Goal: Task Accomplishment & Management: Manage account settings

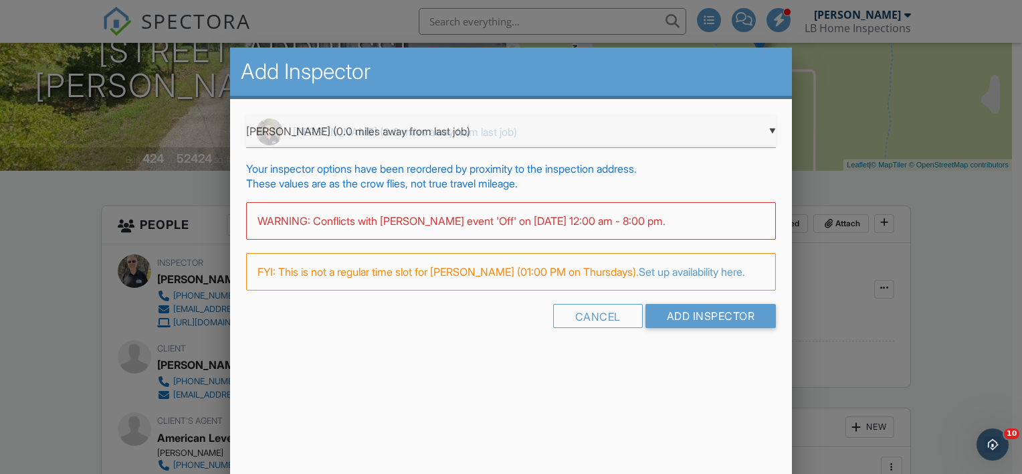
click at [744, 140] on div "▼ Chad Lamb (0.0 miles away from last job) Chad Lamb (0.0 miles away from last …" at bounding box center [511, 131] width 530 height 33
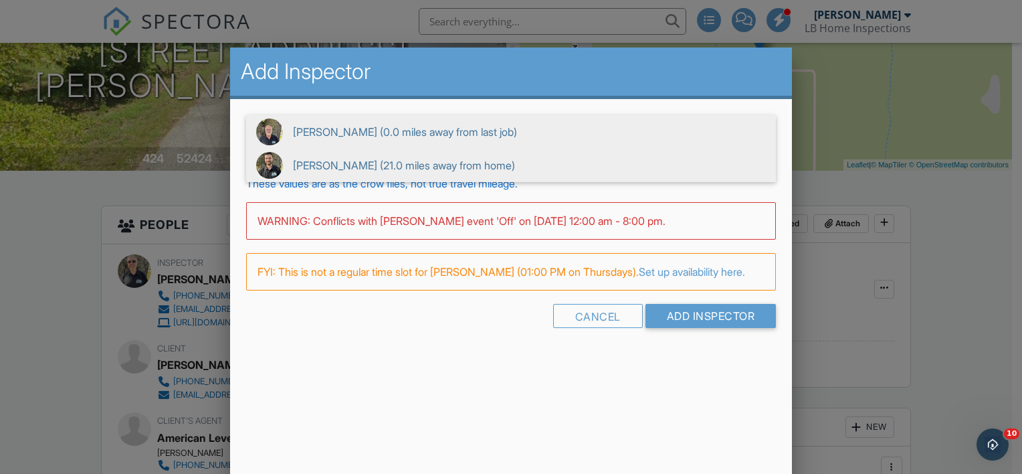
click at [555, 175] on span "Zach Arnold (21.0 miles away from home)" at bounding box center [511, 164] width 530 height 33
type input "Zach Arnold (21.0 miles away from home)"
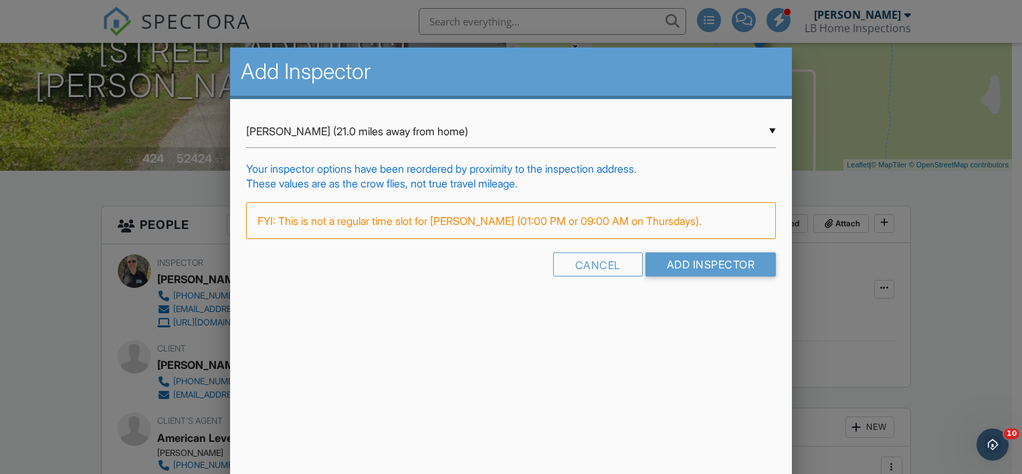
click at [672, 242] on form "▼ Zach Arnold (21.0 miles away from home) Chad Lamb (0.0 miles away from last j…" at bounding box center [511, 201] width 530 height 172
click at [681, 255] on input "Add Inspector" at bounding box center [710, 265] width 131 height 24
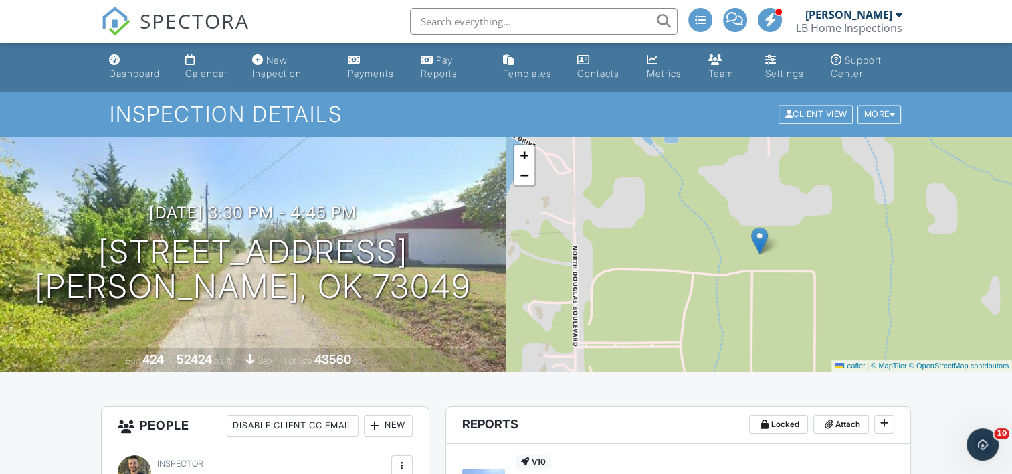
click at [203, 62] on link "Calendar" at bounding box center [208, 67] width 57 height 38
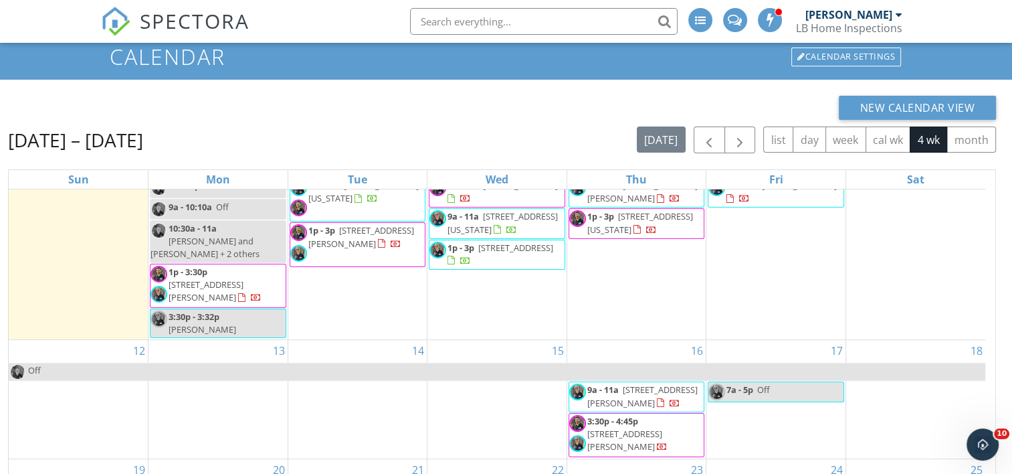
scroll to position [67, 0]
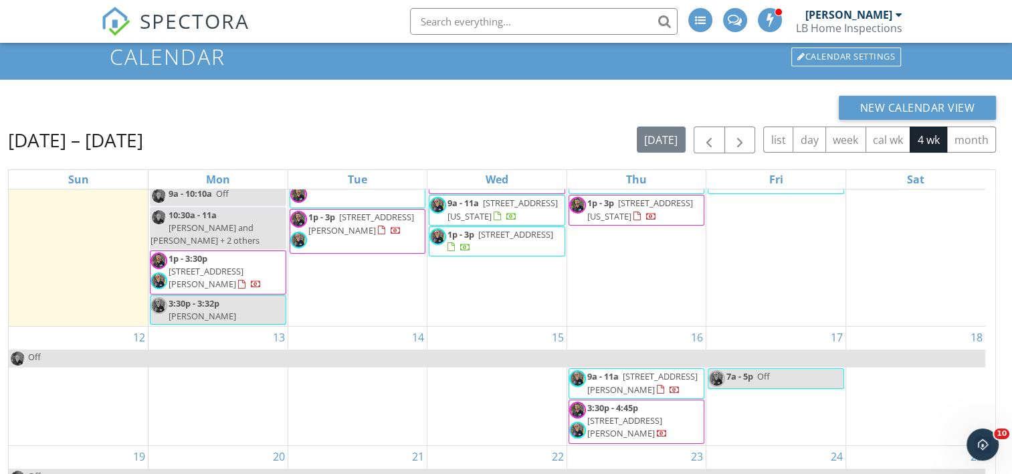
click at [231, 396] on div "13" at bounding box center [217, 385] width 139 height 118
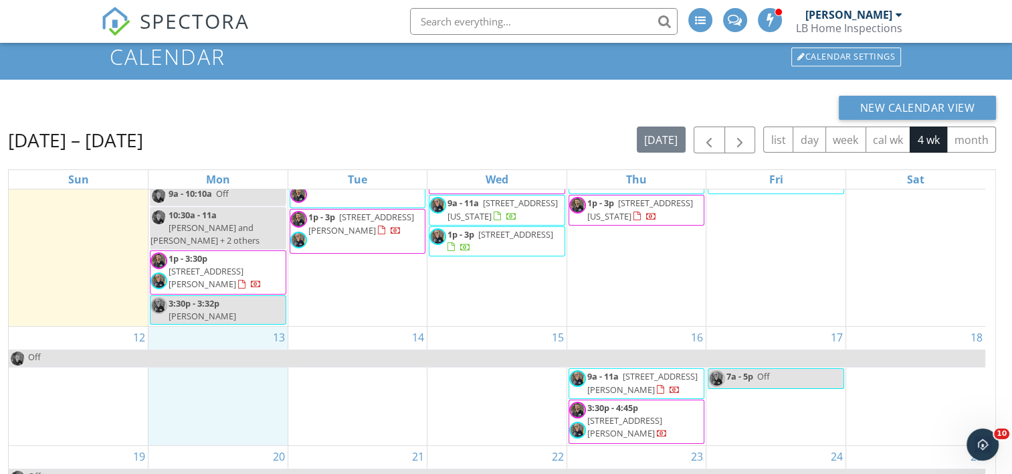
click at [385, 138] on div "[DATE] – [DATE] [DATE] list day week cal wk 4 wk month" at bounding box center [502, 139] width 988 height 27
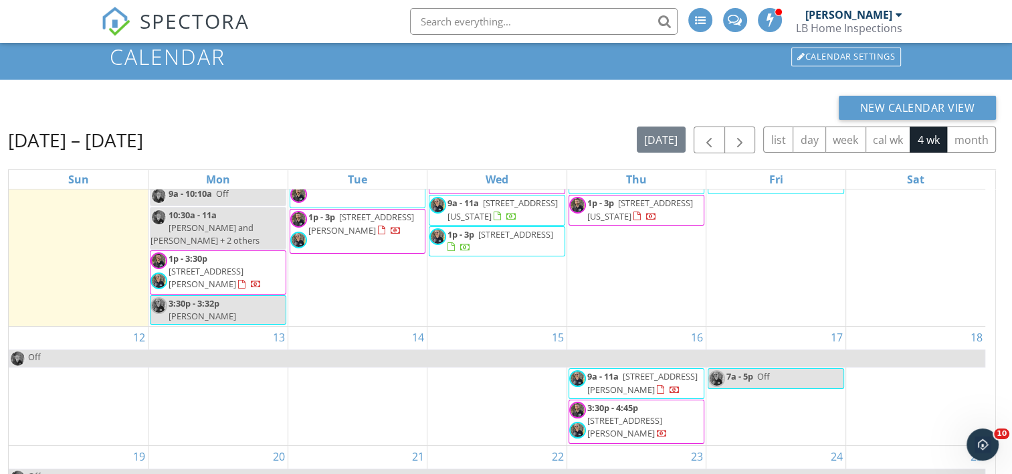
click at [240, 377] on div "13" at bounding box center [217, 385] width 139 height 118
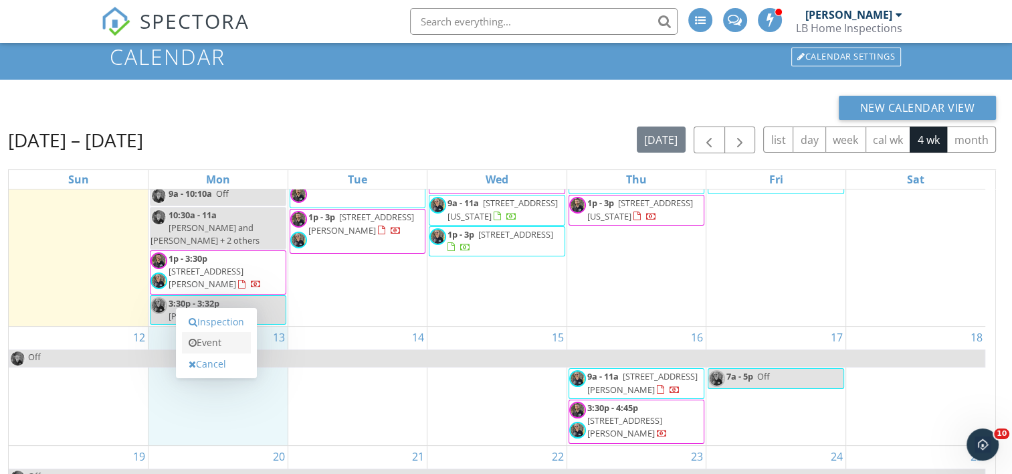
click at [219, 344] on link "Event" at bounding box center [216, 342] width 69 height 21
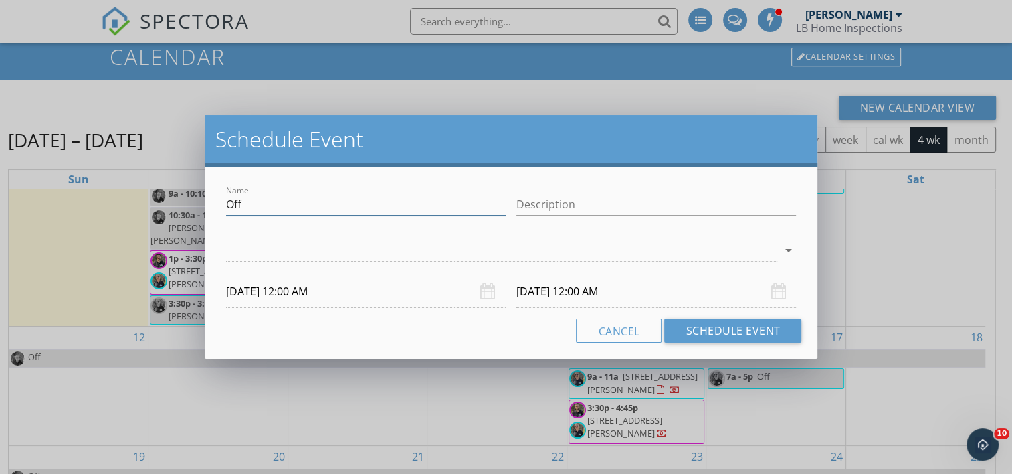
click at [246, 205] on input "Off" at bounding box center [366, 204] width 280 height 22
type input "O"
type input "[US_STATE]"
click at [591, 199] on input "Description" at bounding box center [656, 204] width 280 height 22
type input "[US_STATE]"
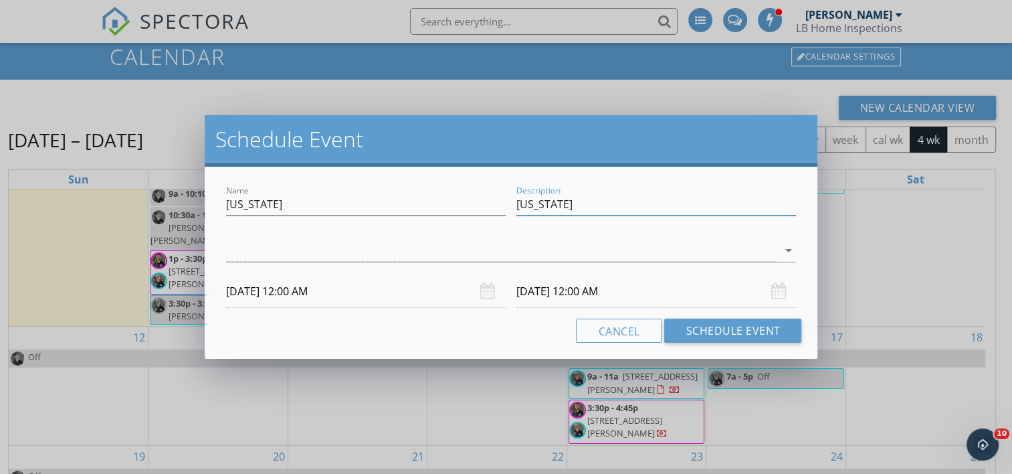
click at [551, 296] on input "[DATE] 12:00 AM" at bounding box center [656, 291] width 280 height 33
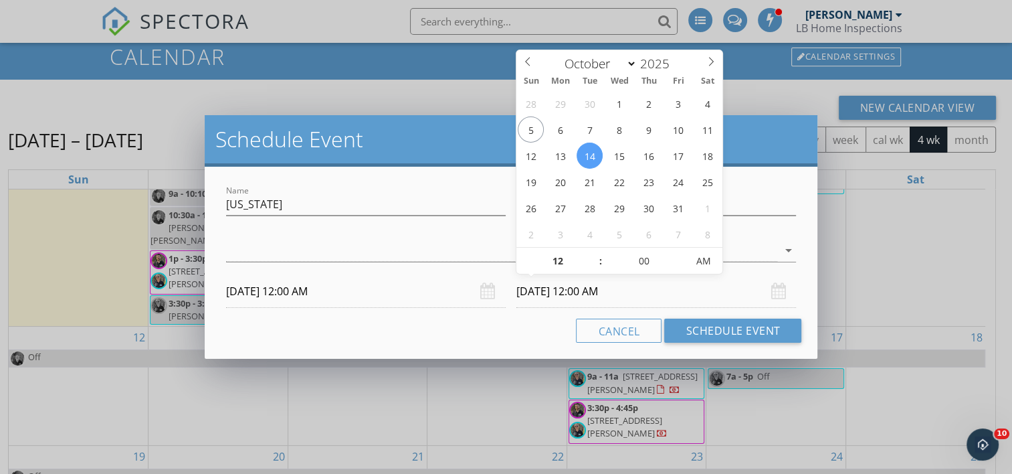
click at [300, 292] on input "[DATE] 12:00 AM" at bounding box center [366, 291] width 280 height 33
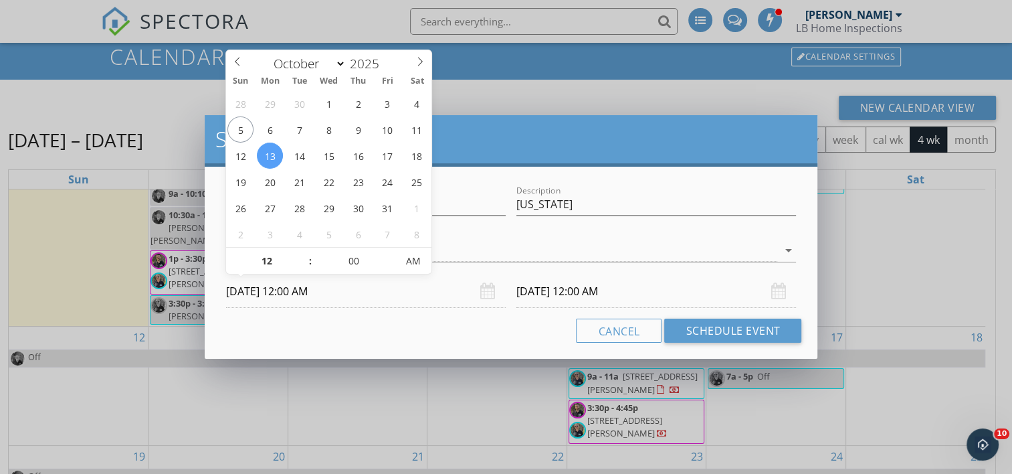
click at [310, 264] on span ":" at bounding box center [310, 260] width 4 height 27
click at [309, 262] on span ":" at bounding box center [310, 260] width 4 height 27
type input "11"
type input "[DATE] 11:00 PM"
click at [302, 264] on span at bounding box center [303, 267] width 9 height 13
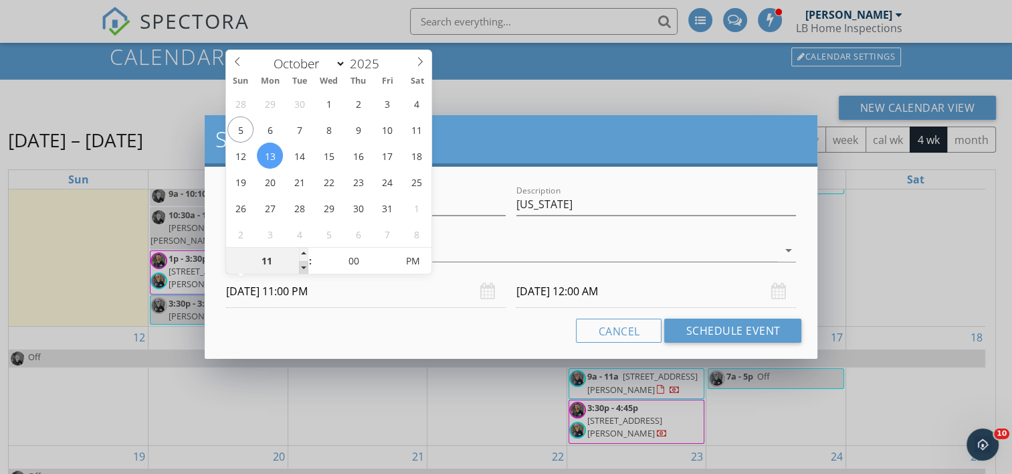
type input "[DATE] 11:00 PM"
type input "10"
type input "[DATE] 10:00 PM"
click at [302, 264] on span at bounding box center [303, 267] width 9 height 13
type input "09"
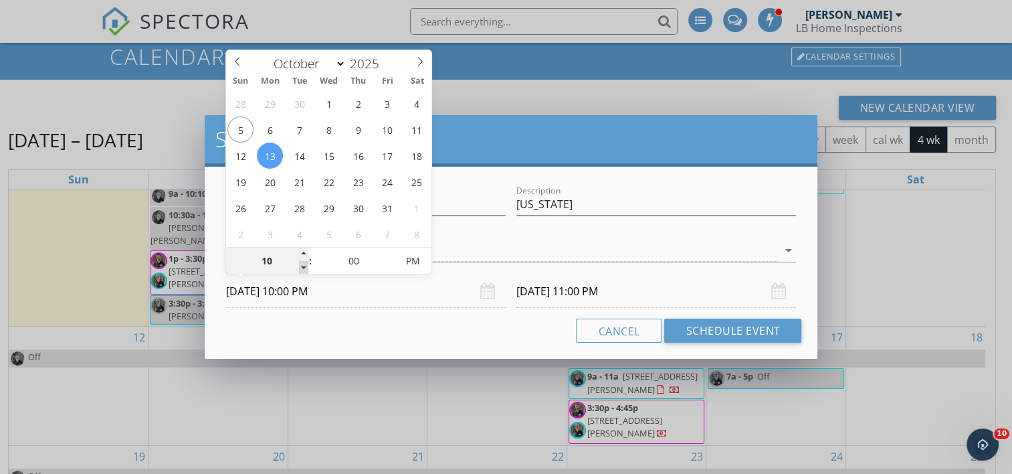
type input "[DATE] 9:00 PM"
click at [302, 264] on span at bounding box center [303, 267] width 9 height 13
type input "[DATE] 9:00 PM"
type input "08"
type input "[DATE] 8:00 PM"
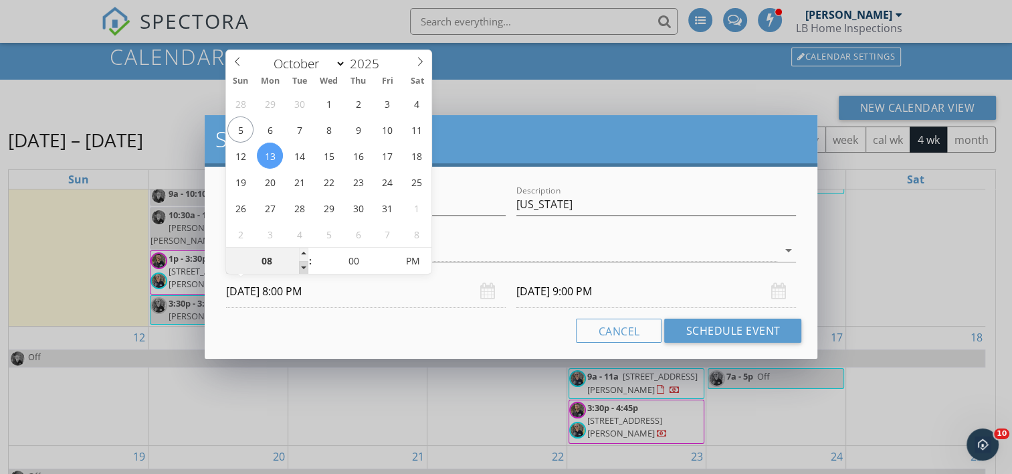
click at [302, 264] on span at bounding box center [303, 267] width 9 height 13
type input "[DATE] 8:00 PM"
type input "[DATE] 8:00 AM"
click at [407, 259] on span "PM" at bounding box center [413, 260] width 37 height 27
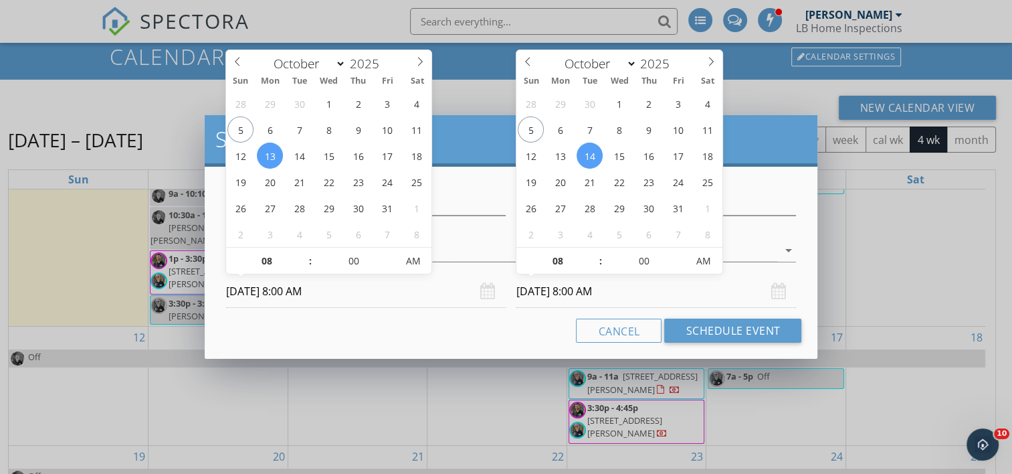
click at [566, 289] on input "[DATE] 8:00 AM" at bounding box center [656, 291] width 280 height 33
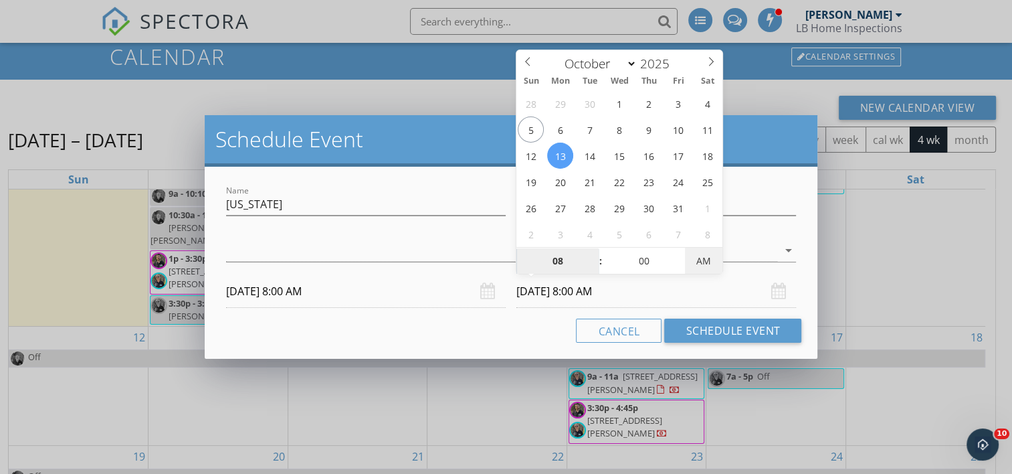
type input "[DATE] 8:00 PM"
click at [701, 259] on span "AM" at bounding box center [703, 260] width 37 height 27
type input "09"
type input "[DATE] 9:00 PM"
click at [593, 254] on span at bounding box center [593, 253] width 9 height 13
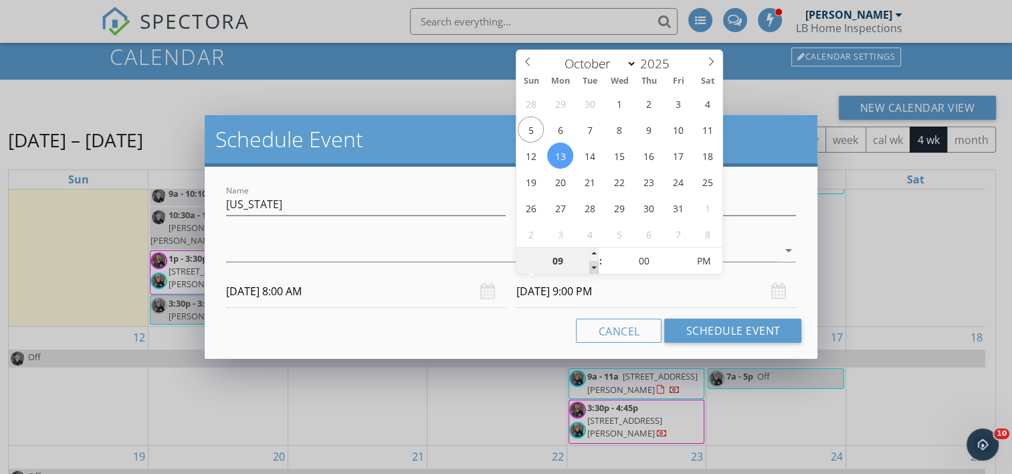
type input "08"
type input "[DATE] 8:00 PM"
click at [593, 267] on span at bounding box center [593, 267] width 9 height 13
type input "07"
type input "[DATE] 7:00 PM"
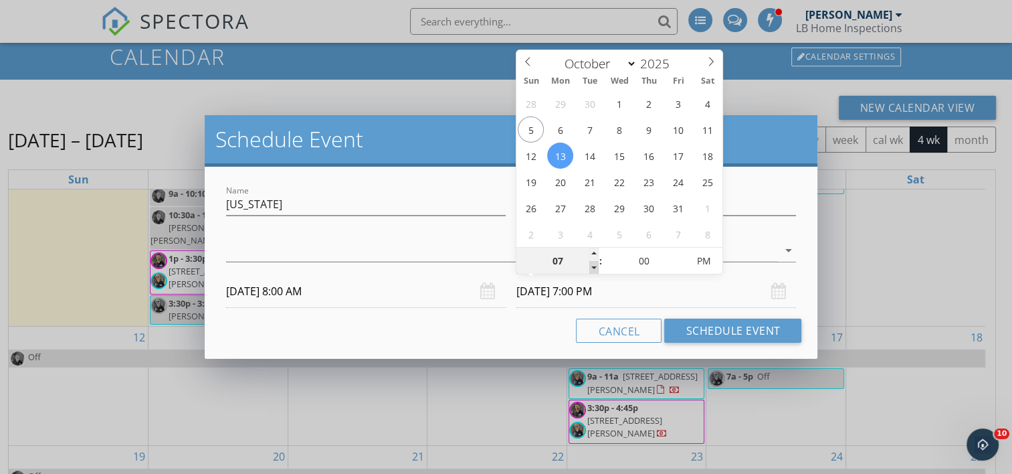
click at [593, 267] on span at bounding box center [593, 267] width 9 height 13
type input "06"
type input "[DATE] 6:00 PM"
click at [593, 267] on span at bounding box center [593, 267] width 9 height 13
type input "05"
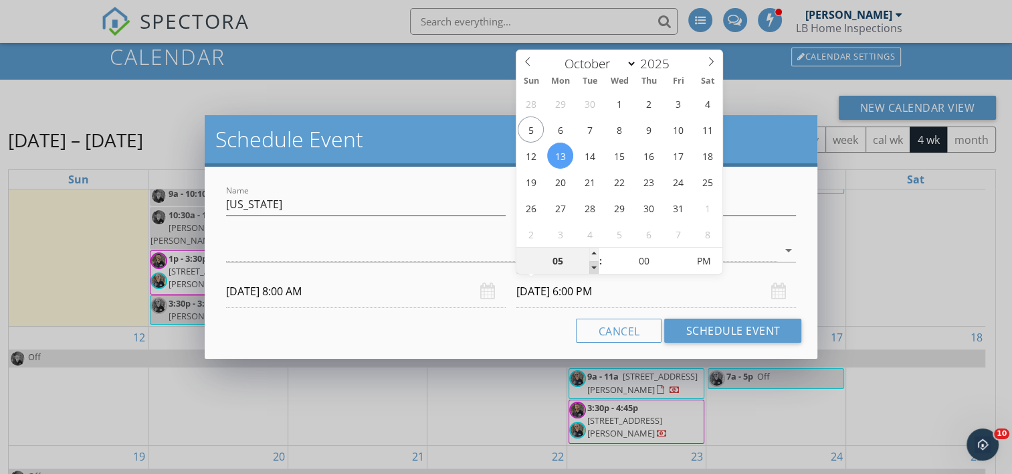
type input "[DATE] 5:00 PM"
click at [591, 267] on span at bounding box center [593, 267] width 9 height 13
click at [690, 322] on button "Schedule Event" at bounding box center [732, 330] width 137 height 24
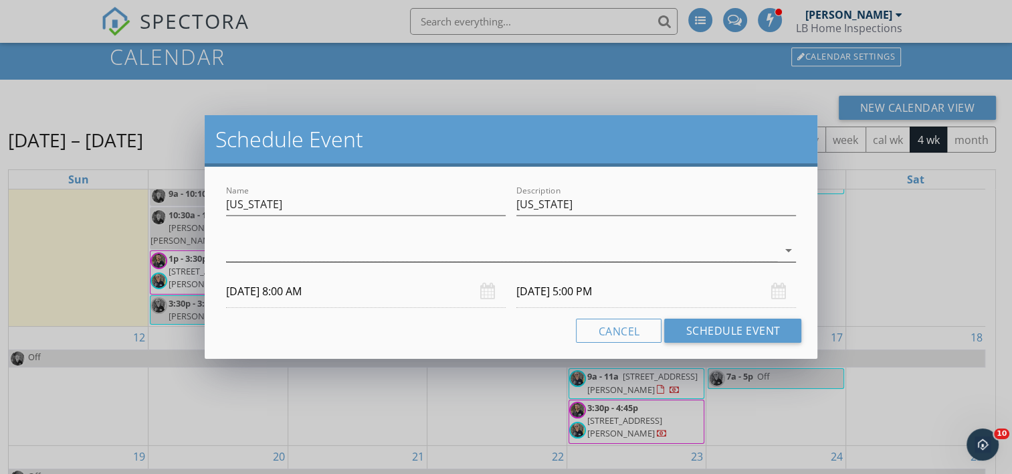
click at [330, 254] on div at bounding box center [502, 250] width 552 height 22
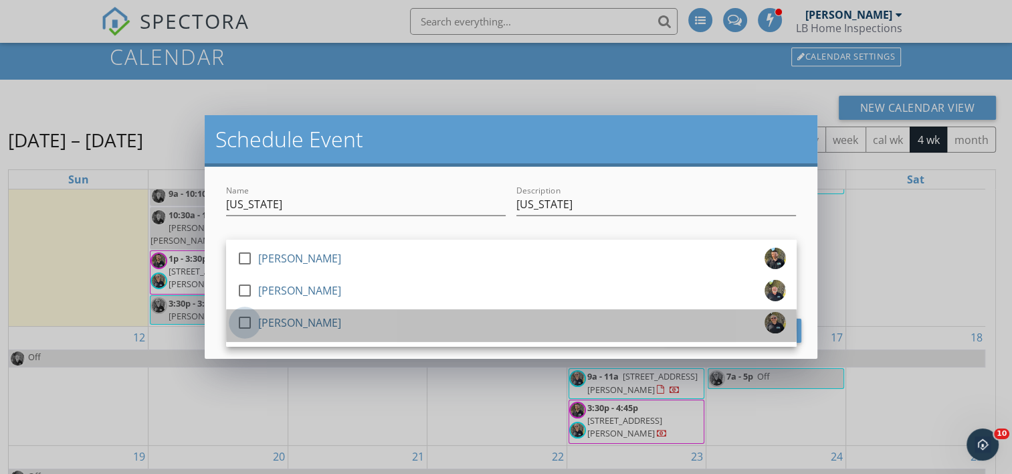
click at [244, 321] on div at bounding box center [244, 322] width 23 height 23
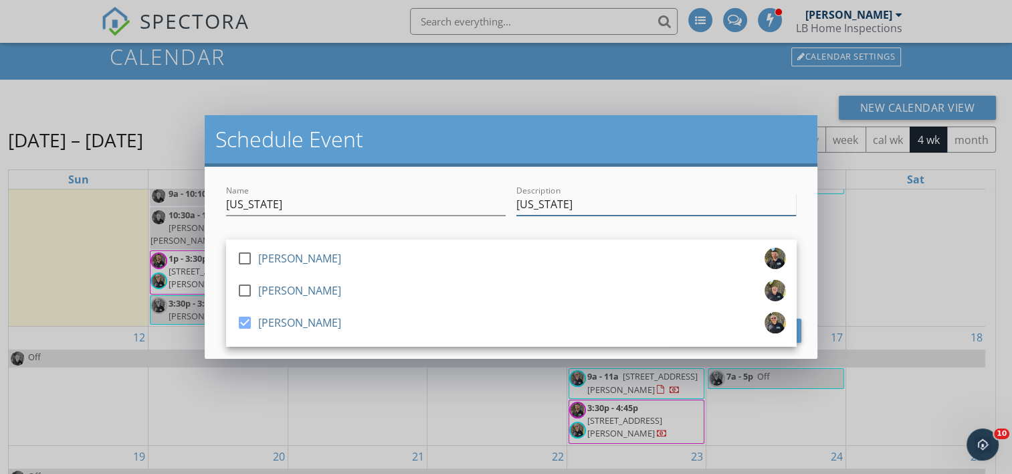
click at [623, 194] on input "[US_STATE]" at bounding box center [656, 204] width 280 height 22
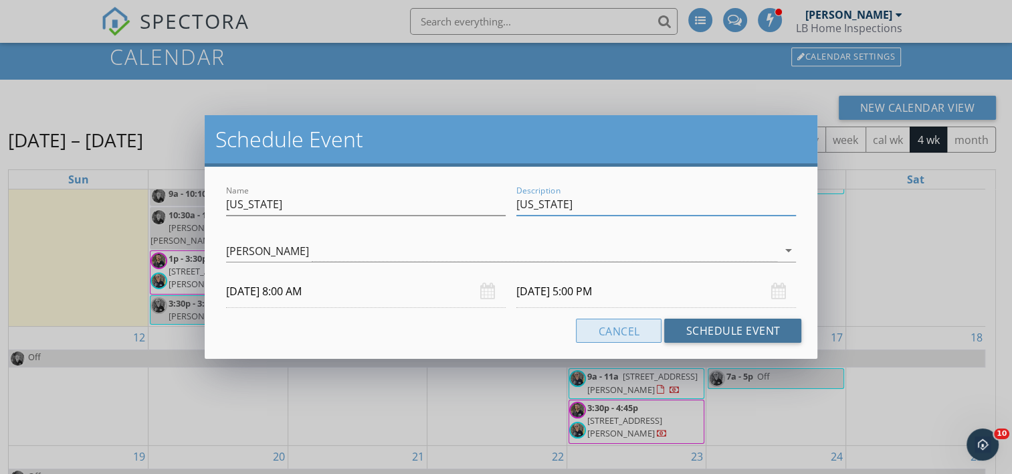
click at [688, 322] on button "Schedule Event" at bounding box center [732, 330] width 137 height 24
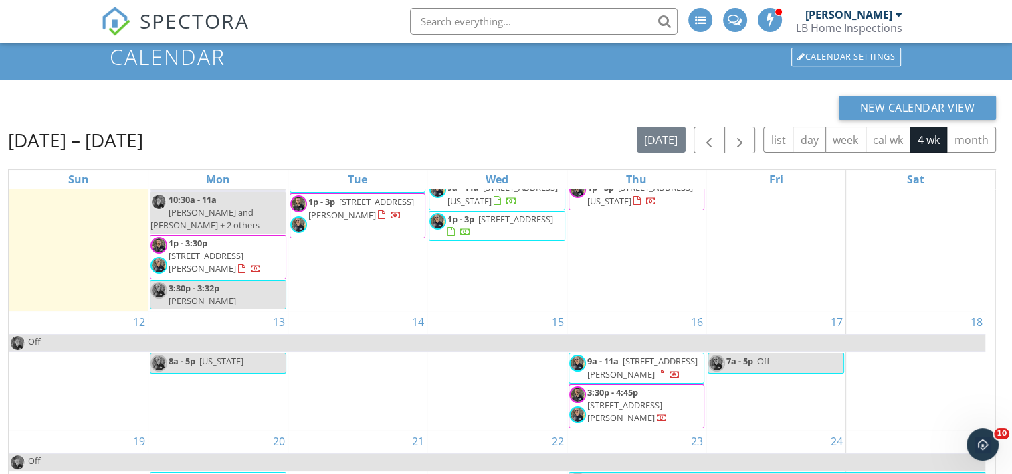
scroll to position [0, 0]
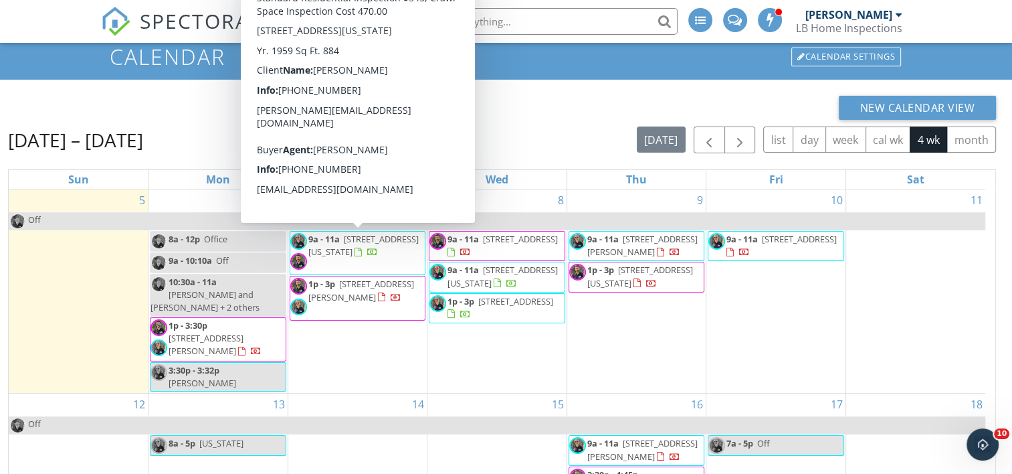
click at [542, 114] on div "New Calendar View" at bounding box center [502, 108] width 988 height 24
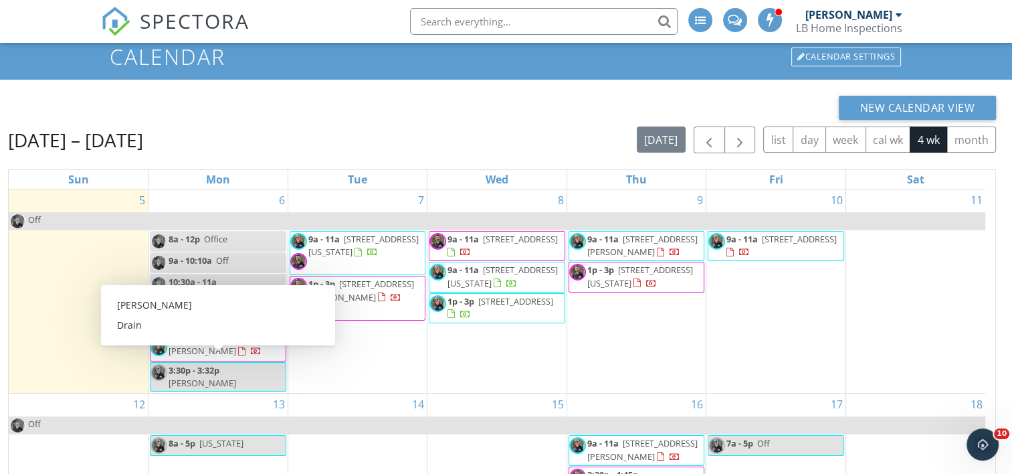
click at [214, 469] on div "13 8a - 5p [US_STATE]" at bounding box center [217, 452] width 139 height 118
